Goal: Transaction & Acquisition: Purchase product/service

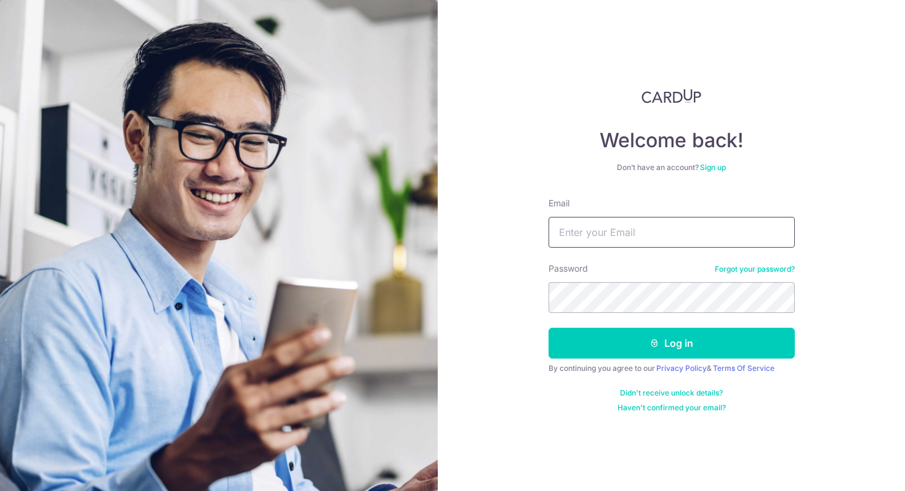
click at [623, 230] on input "Email" at bounding box center [672, 232] width 246 height 31
type input "369780829@qq.com"
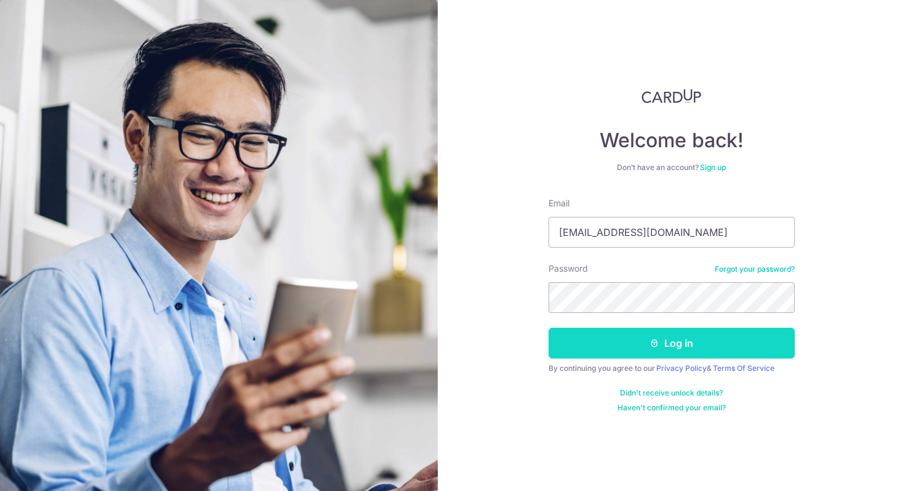
click at [646, 337] on button "Log in" at bounding box center [672, 343] width 246 height 31
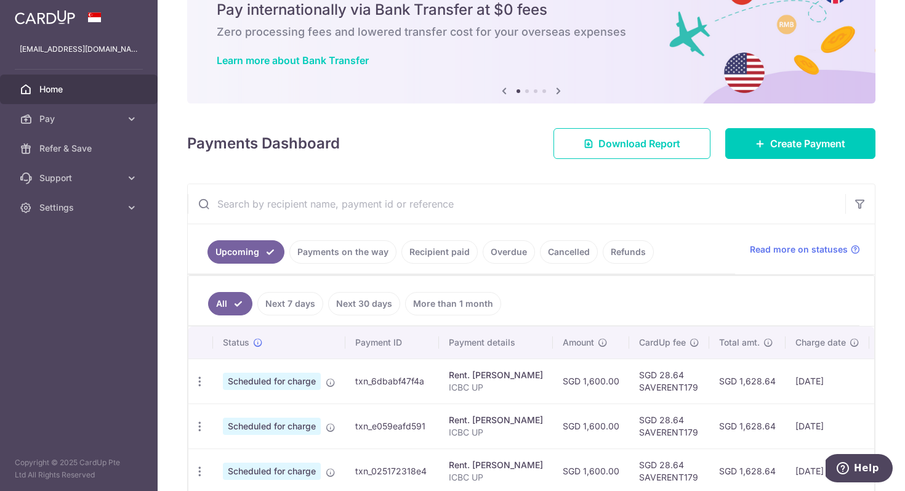
scroll to position [64, 0]
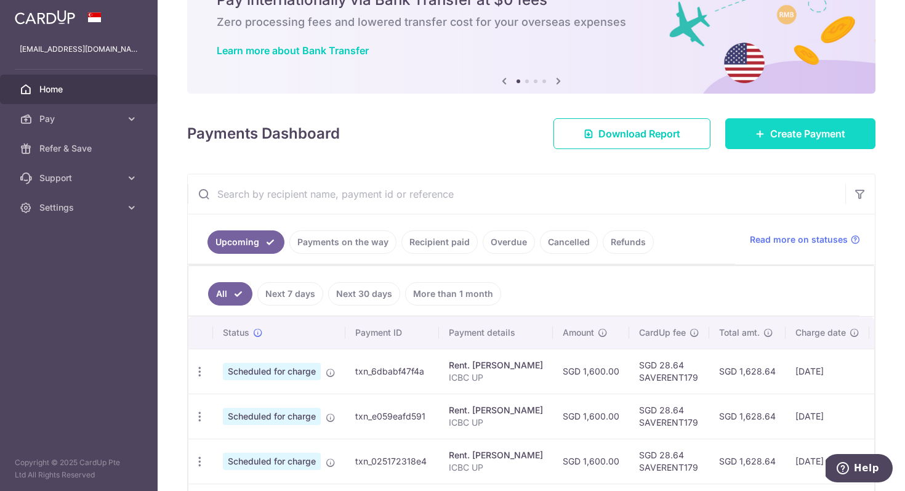
click at [781, 127] on span "Create Payment" at bounding box center [807, 133] width 75 height 15
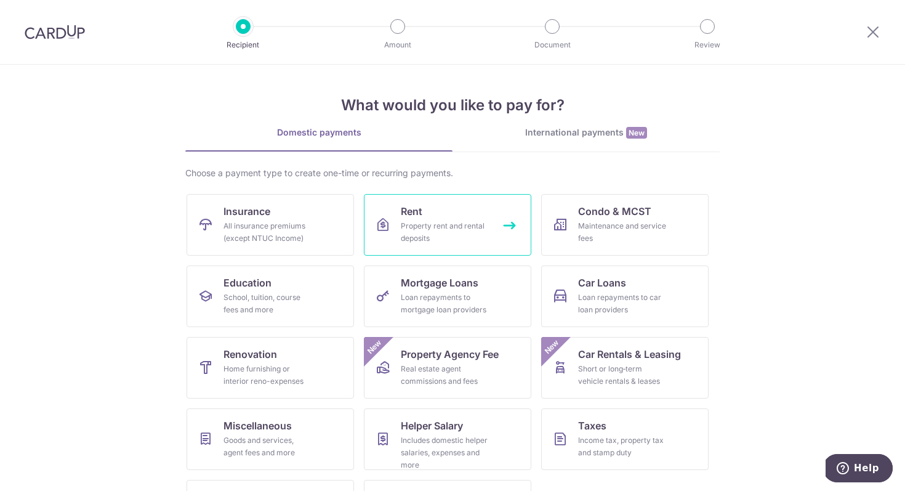
click at [434, 220] on div "Property rent and rental deposits" at bounding box center [445, 232] width 89 height 25
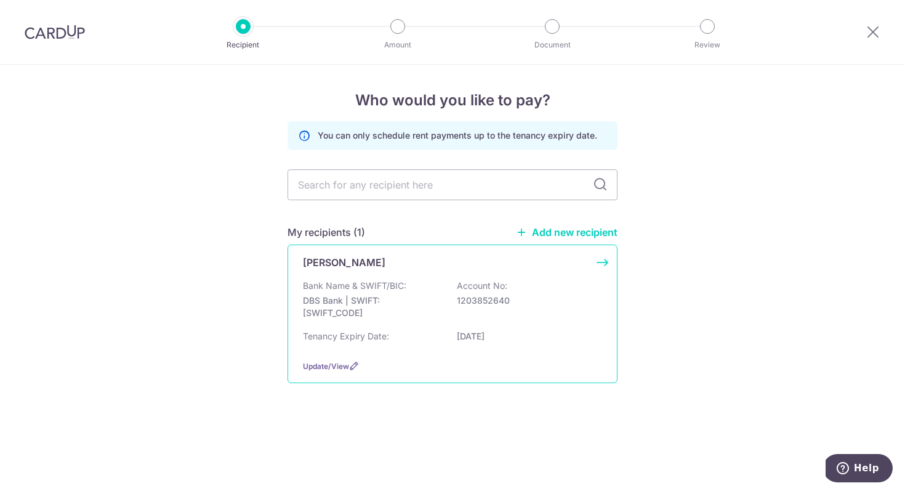
click at [411, 276] on div "LU HUI Bank Name & SWIFT/BIC: DBS Bank | SWIFT: DBSSSGSGXXX Account No: 1203852…" at bounding box center [453, 313] width 330 height 139
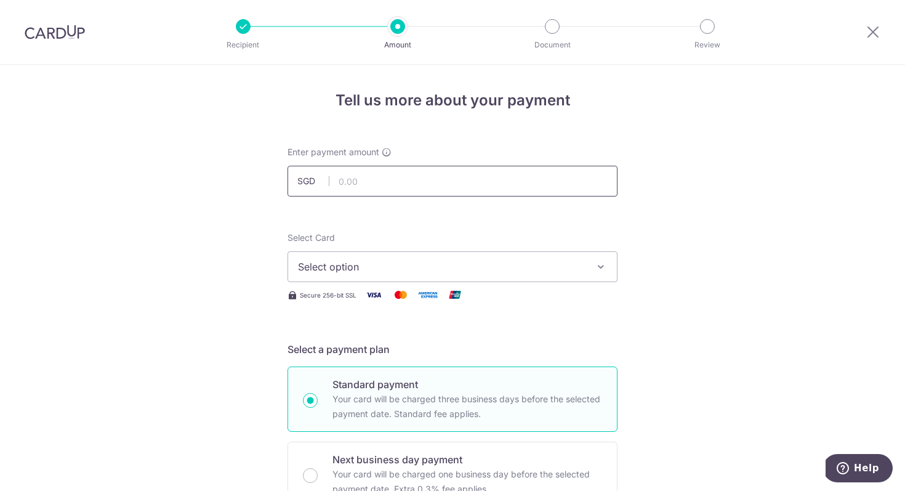
click at [389, 185] on input "text" at bounding box center [453, 181] width 330 height 31
type input "1"
type input "5,000.00"
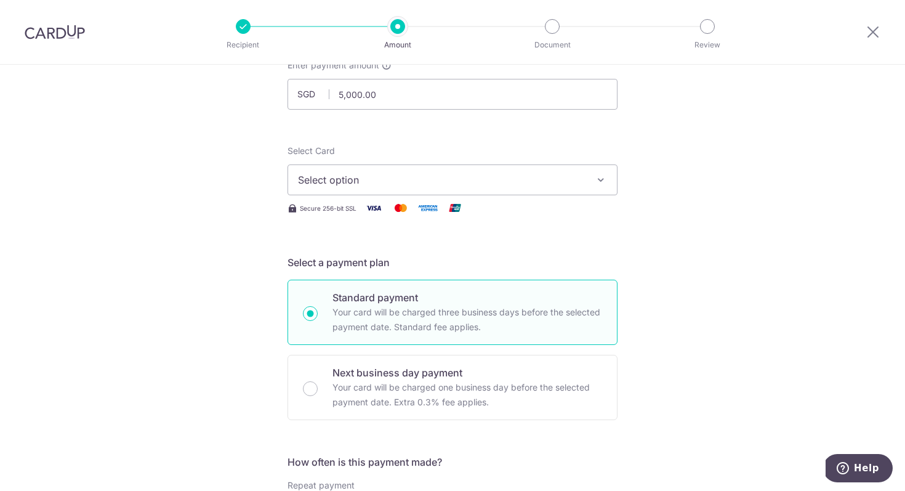
scroll to position [103, 0]
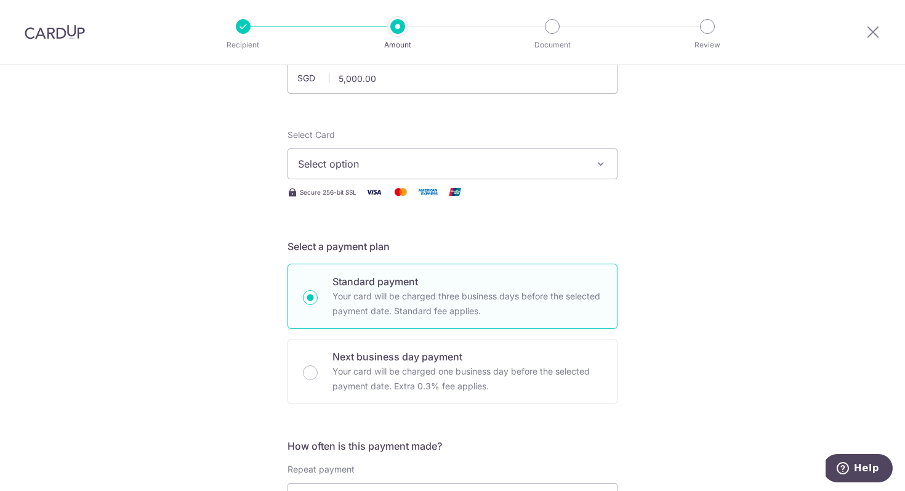
click at [348, 149] on button "Select option" at bounding box center [453, 163] width 330 height 31
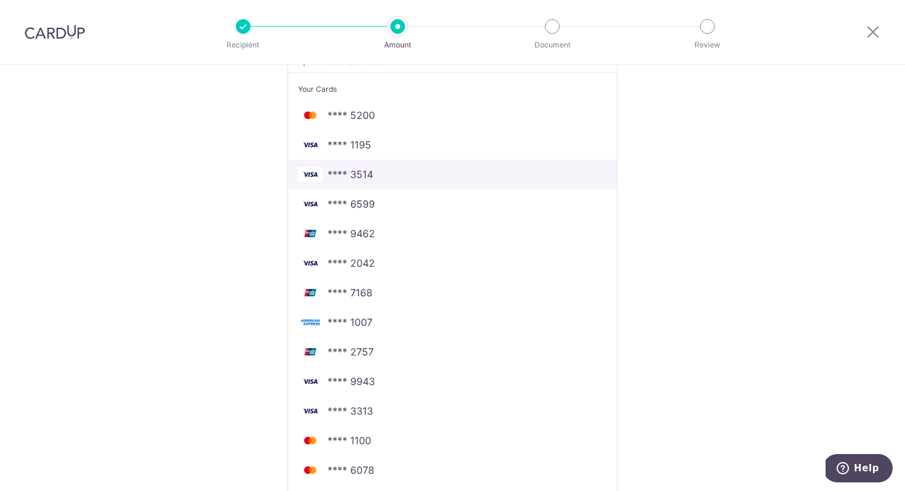
scroll to position [240, 0]
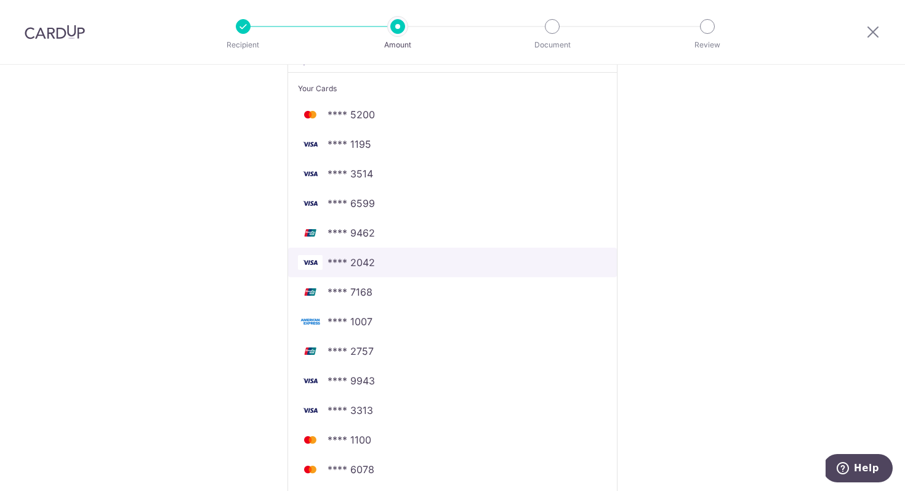
click at [391, 260] on span "**** 2042" at bounding box center [452, 262] width 309 height 15
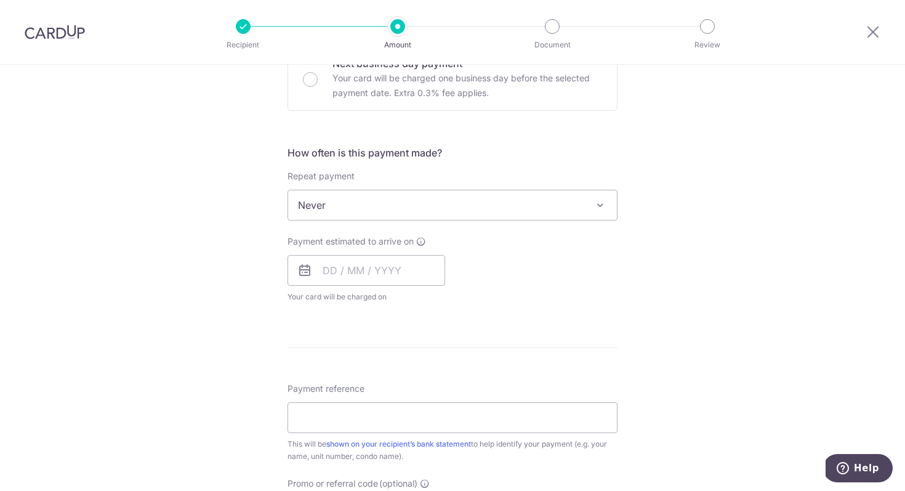
scroll to position [411, 0]
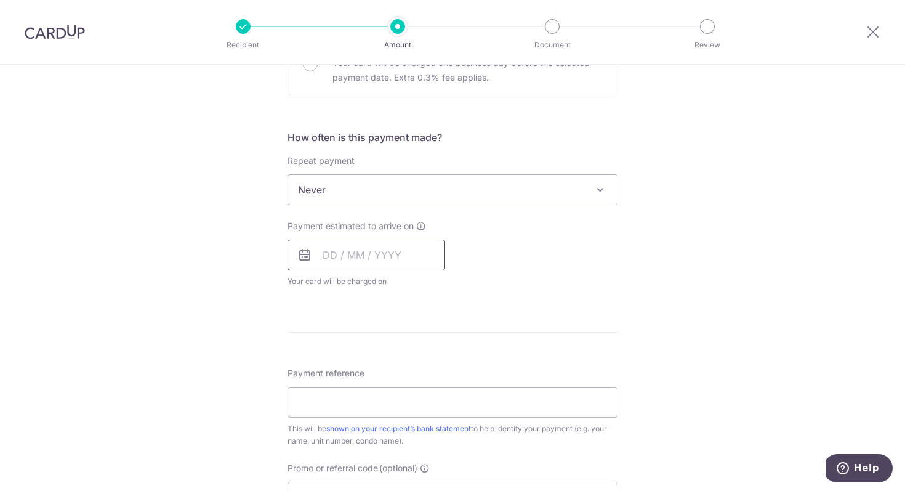
click at [342, 252] on input "text" at bounding box center [367, 255] width 158 height 31
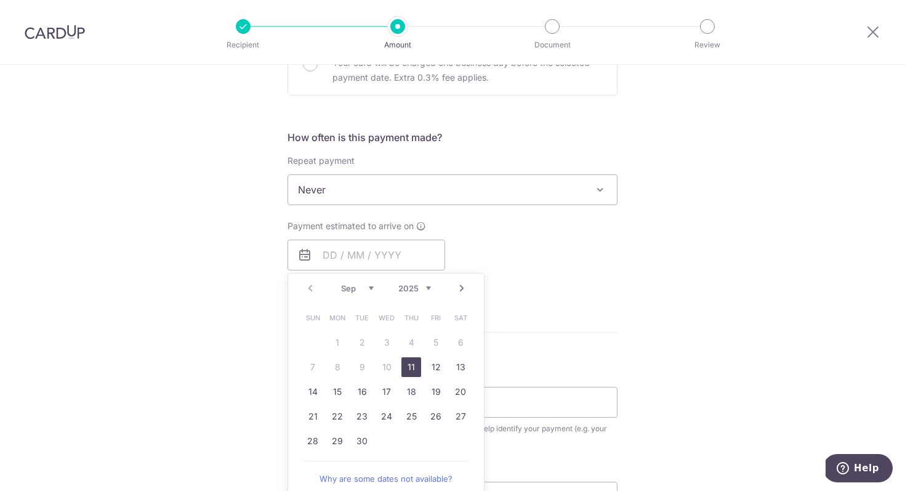
click at [313, 341] on table "Sun Mon Tue Wed Thu Fri Sat 1 2 3 4 5 6 7 8 9 10 11 12 13 14 15 16 17 18 19 20 …" at bounding box center [387, 379] width 172 height 148
click at [411, 366] on link "11" at bounding box center [412, 367] width 20 height 20
type input "[DATE]"
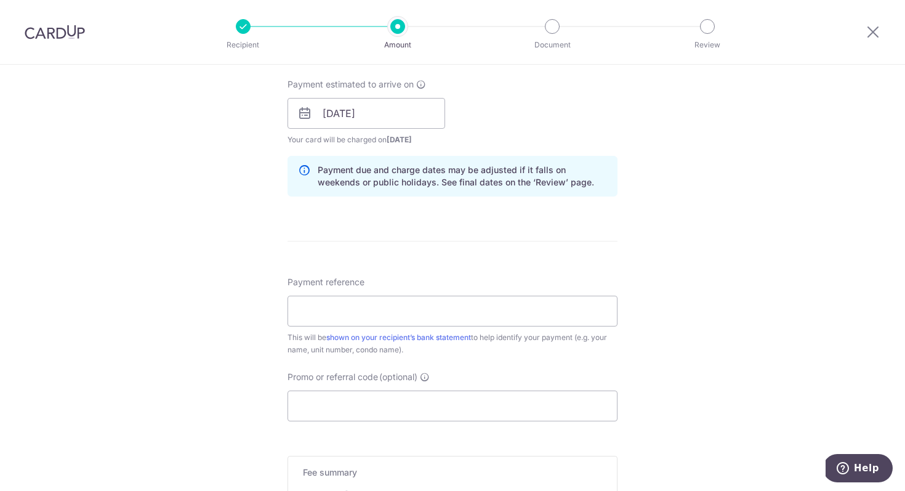
scroll to position [558, 0]
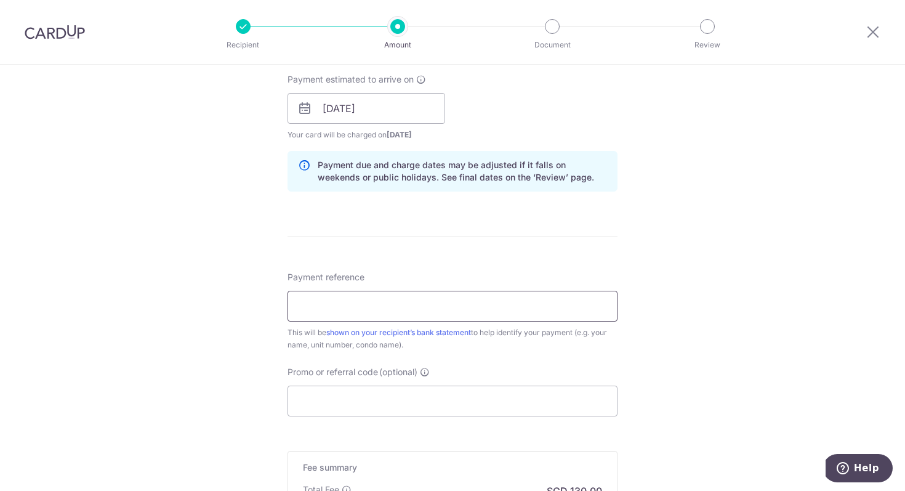
click at [371, 310] on input "Payment reference" at bounding box center [453, 306] width 330 height 31
type input "UOB PRVI VISA"
click at [326, 403] on input "Promo or referral code (optional)" at bounding box center [453, 400] width 330 height 31
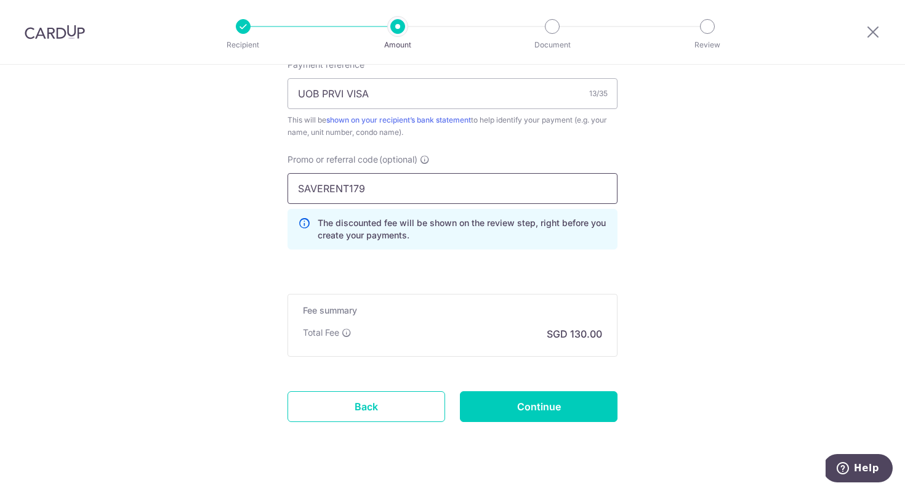
scroll to position [774, 0]
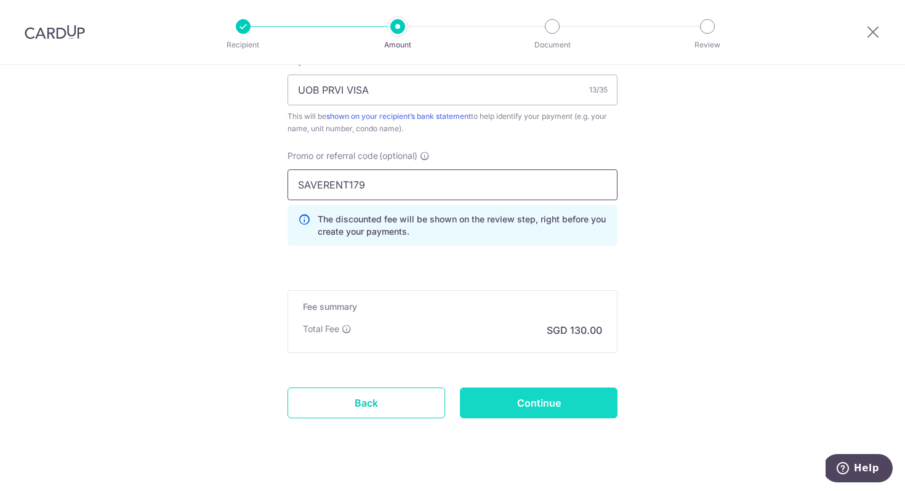
type input "SAVERENT179"
click at [501, 392] on input "Continue" at bounding box center [539, 402] width 158 height 31
type input "Create Schedule"
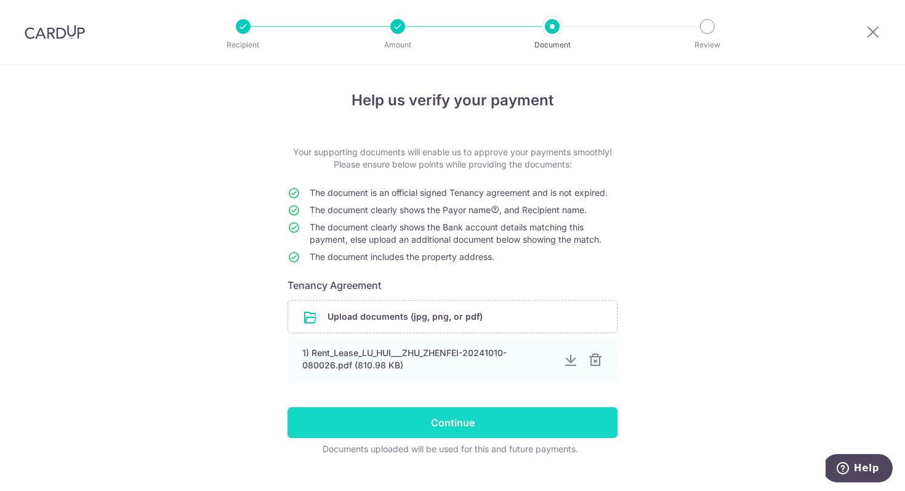
click at [470, 427] on input "Continue" at bounding box center [453, 422] width 330 height 31
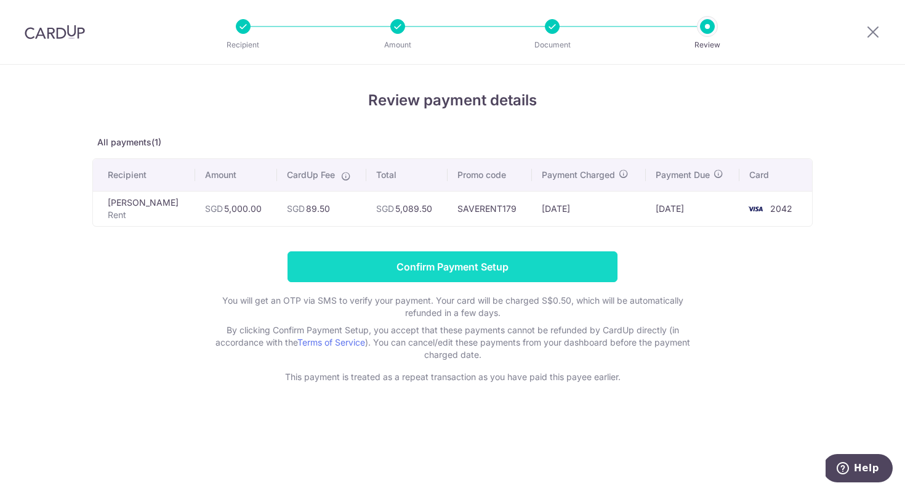
click at [396, 268] on input "Confirm Payment Setup" at bounding box center [453, 266] width 330 height 31
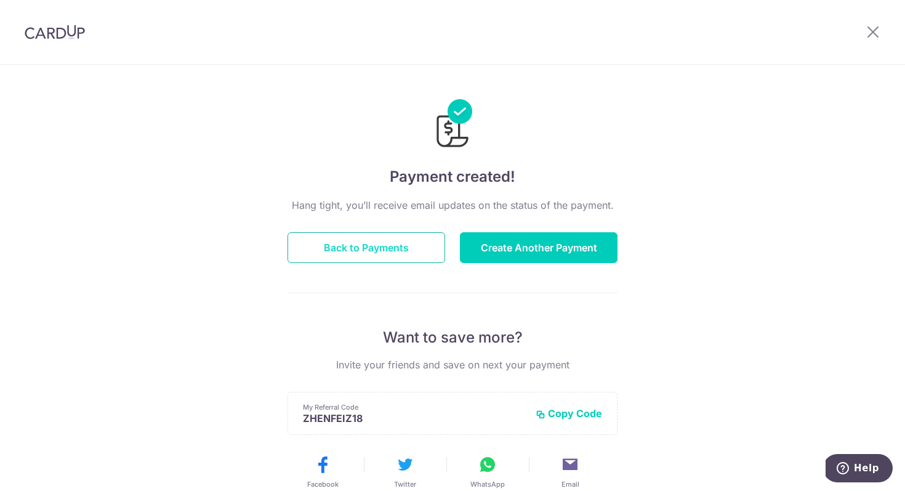
click at [384, 236] on button "Back to Payments" at bounding box center [367, 247] width 158 height 31
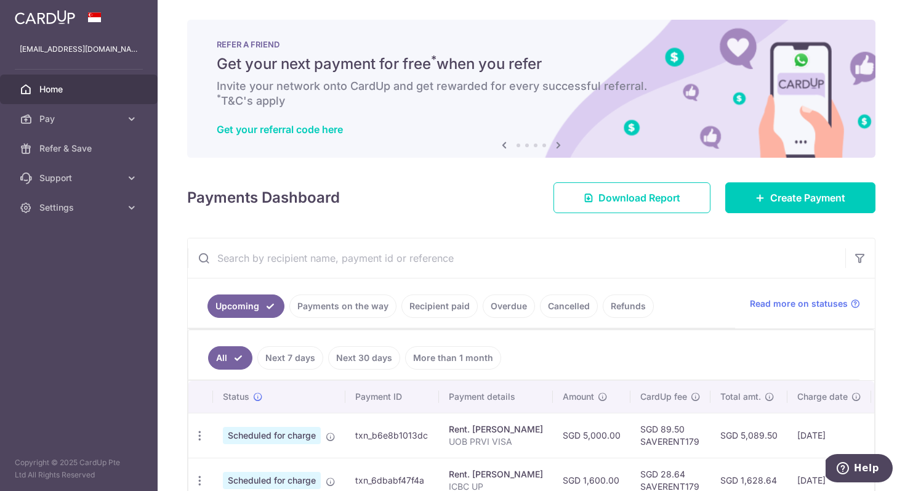
scroll to position [2, 0]
